Goal: Task Accomplishment & Management: Manage account settings

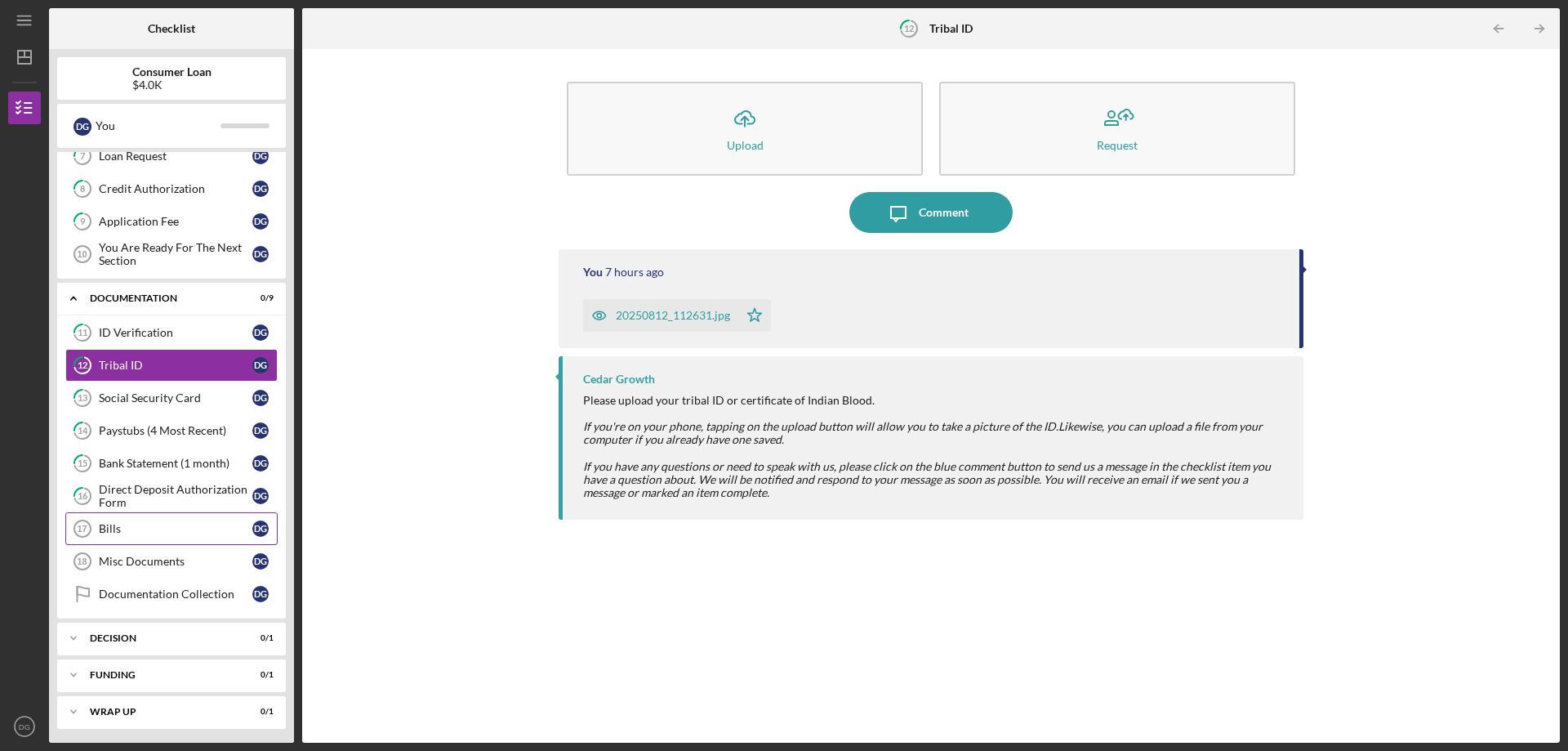
scroll to position [245, 0]
click at [125, 515] on link "Bills 17 Bills D G" at bounding box center [171, 527] width 212 height 33
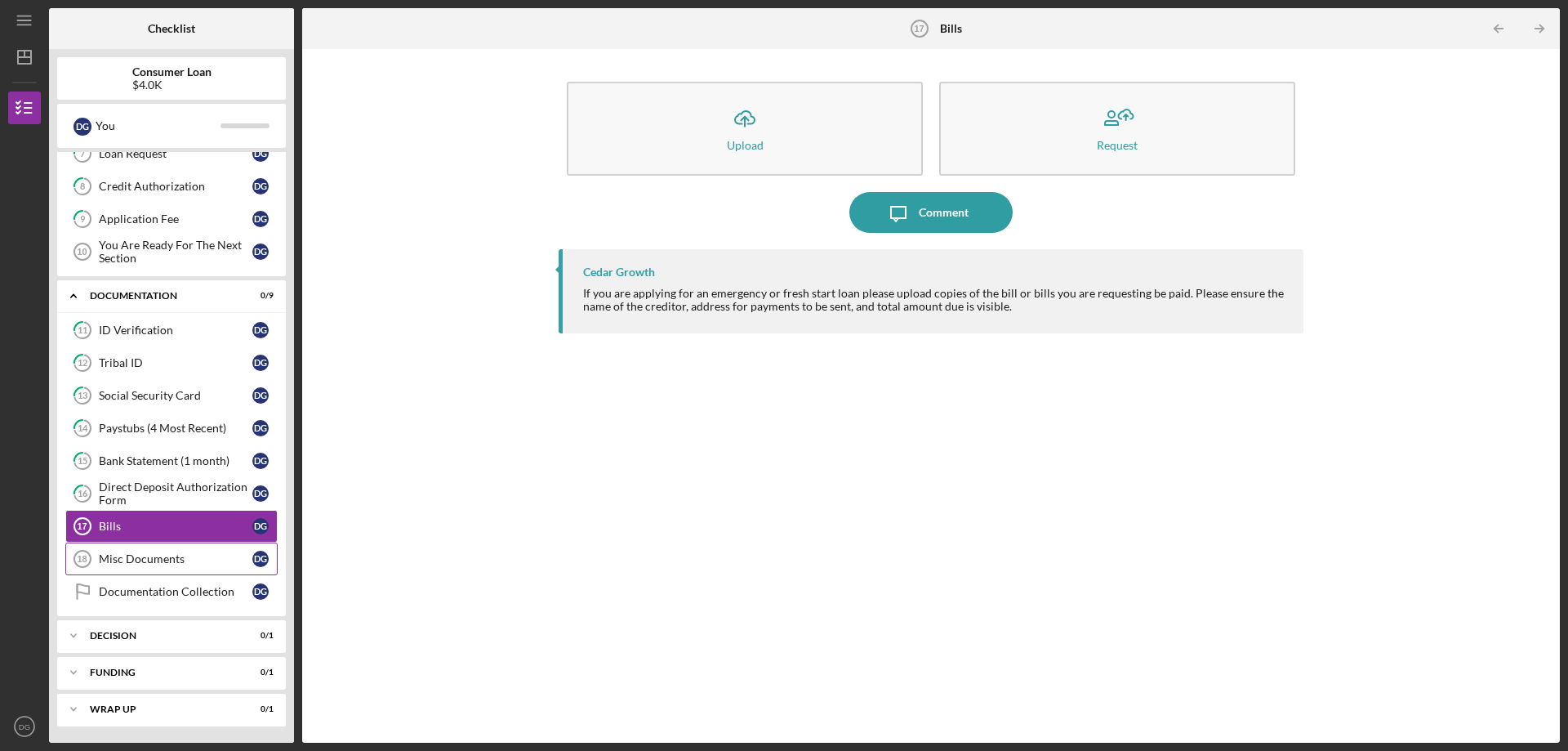
click at [156, 559] on div "Misc Documents" at bounding box center [176, 559] width 154 height 13
